Goal: Navigation & Orientation: Go to known website

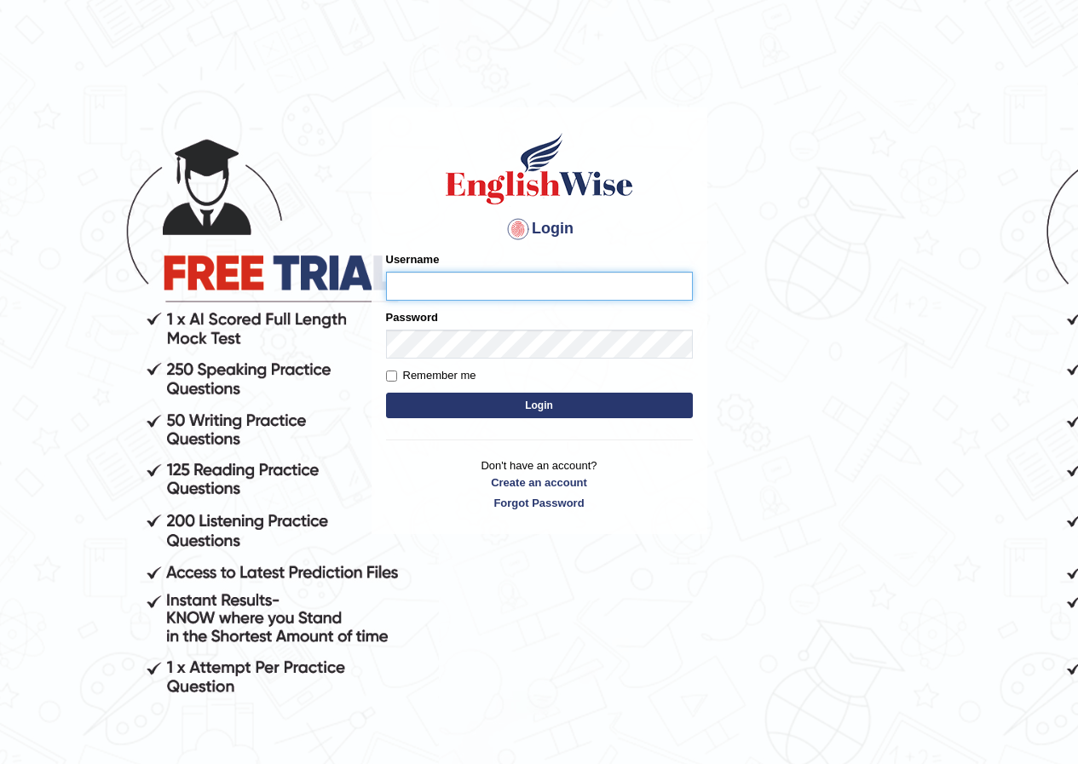
click at [492, 285] on input "Username" at bounding box center [539, 286] width 307 height 29
type input "charitha_parramatta"
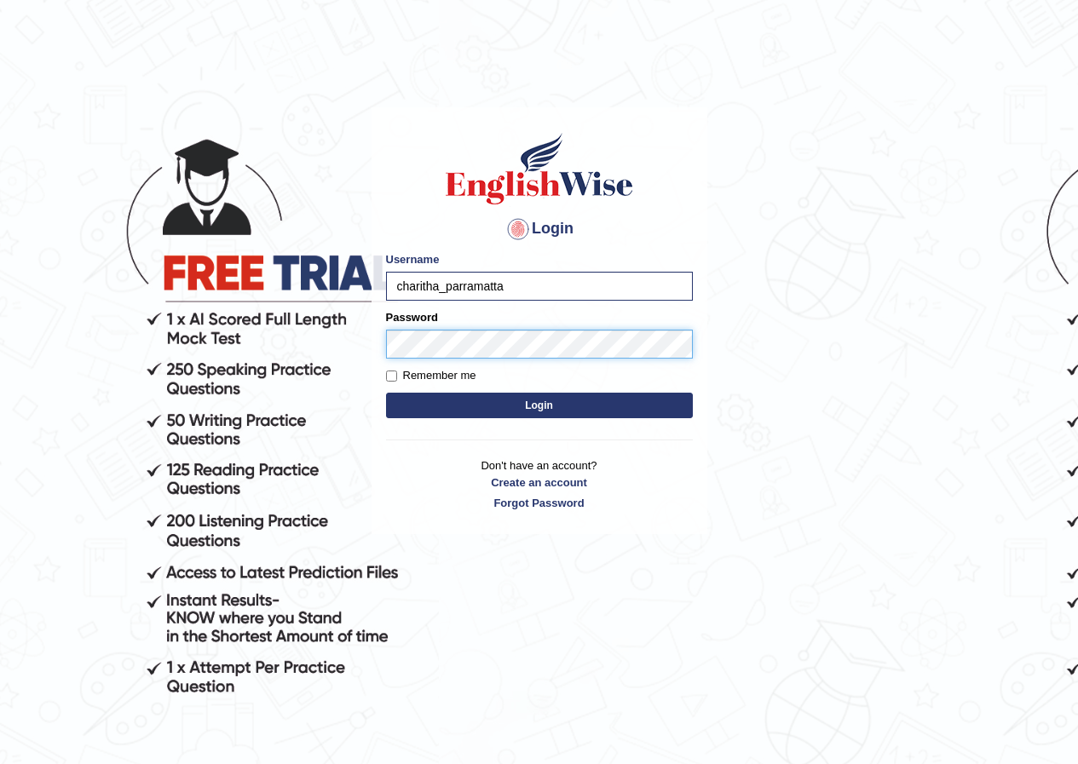
click at [386, 393] on button "Login" at bounding box center [539, 406] width 307 height 26
